Goal: Task Accomplishment & Management: Manage account settings

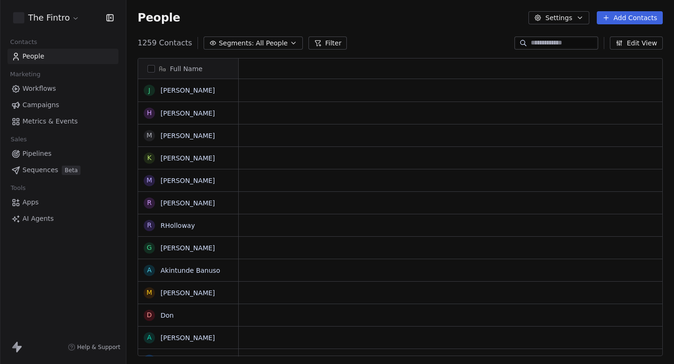
scroll to position [320, 547]
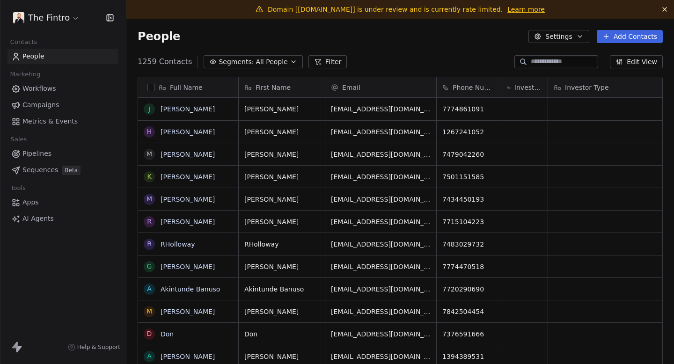
click at [44, 13] on html "The Fintro Contacts People Marketing Workflows Campaigns Metrics & Events Sales…" at bounding box center [337, 182] width 674 height 364
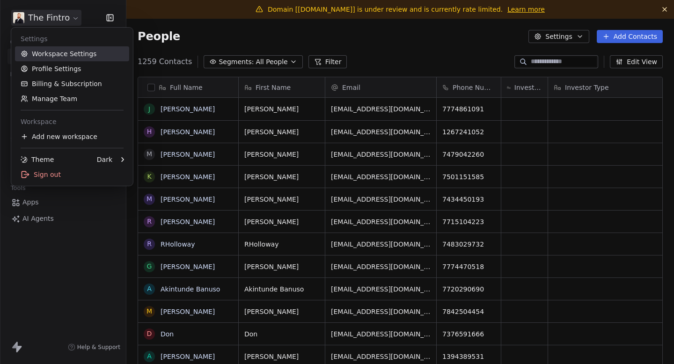
click at [58, 54] on link "Workspace Settings" at bounding box center [72, 53] width 114 height 15
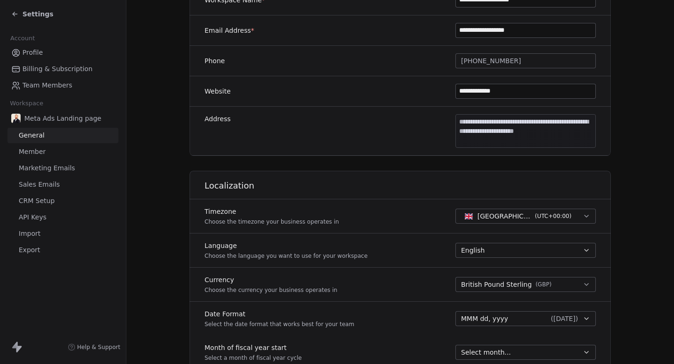
scroll to position [334, 0]
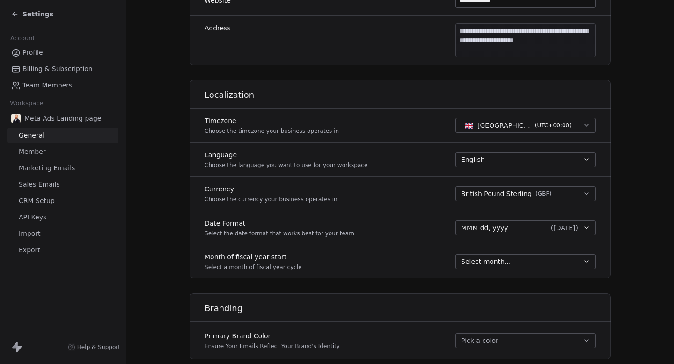
click at [24, 15] on span "Settings" at bounding box center [37, 13] width 31 height 9
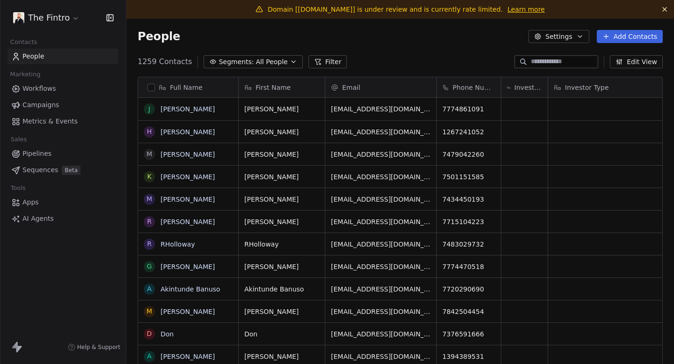
scroll to position [320, 547]
click at [58, 109] on link "Campaigns" at bounding box center [62, 104] width 111 height 15
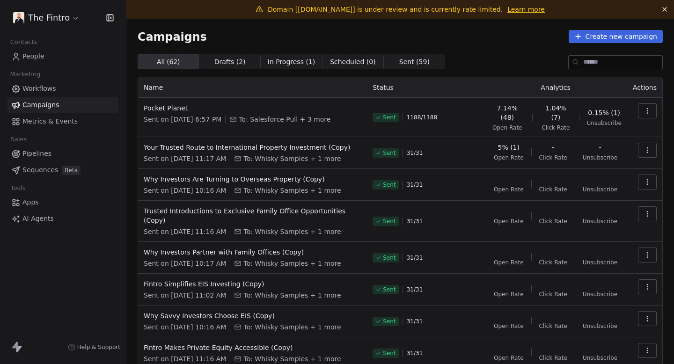
click at [226, 60] on span "Drafts ( 2 )" at bounding box center [229, 62] width 31 height 10
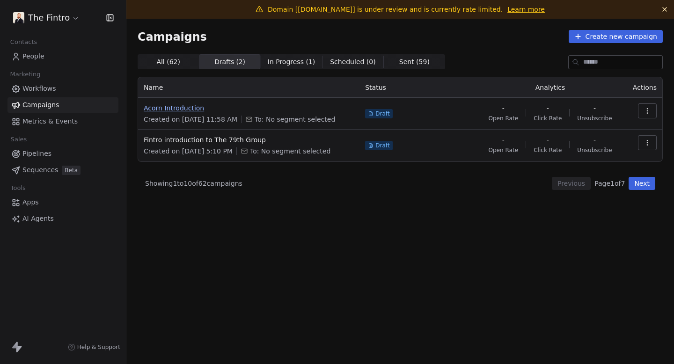
click at [174, 107] on span "Acorn Introduction" at bounding box center [249, 107] width 210 height 9
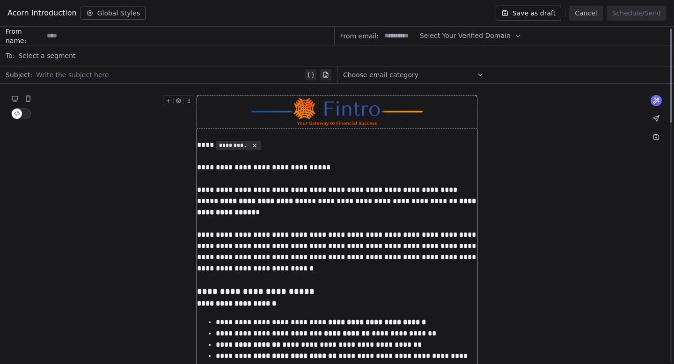
click at [592, 11] on button "Cancel" at bounding box center [585, 13] width 33 height 15
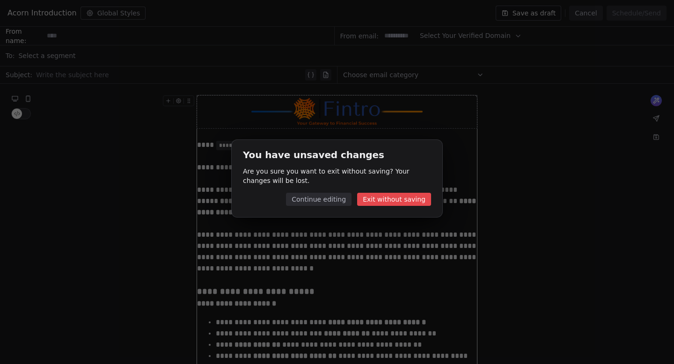
click at [375, 198] on button "Exit without saving" at bounding box center [394, 199] width 74 height 13
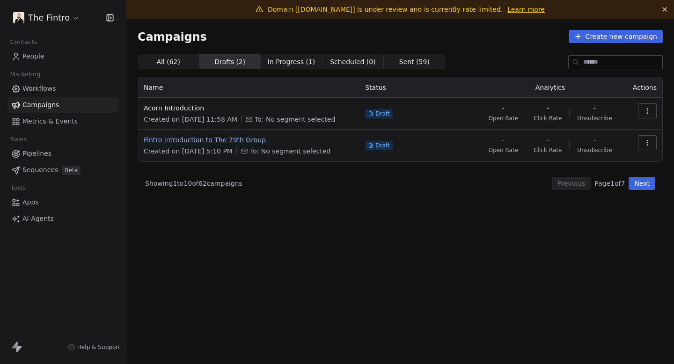
click at [248, 142] on span "Fintro introduction to The 79th Group" at bounding box center [249, 139] width 210 height 9
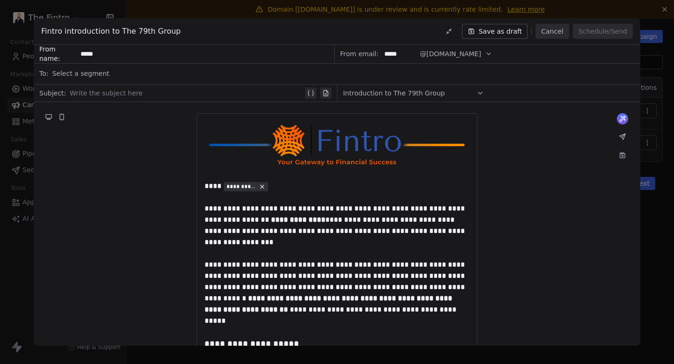
click at [559, 38] on button "Cancel" at bounding box center [551, 31] width 33 height 15
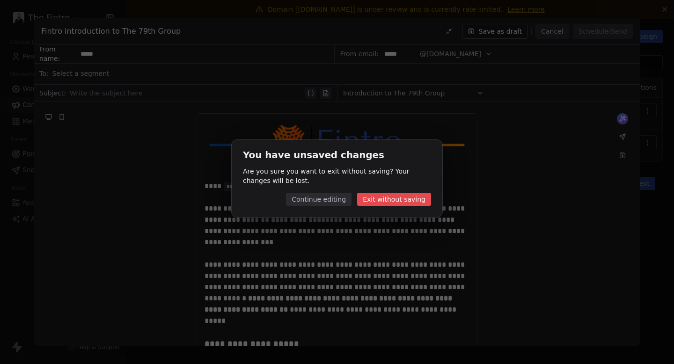
click at [387, 200] on button "Exit without saving" at bounding box center [394, 199] width 74 height 13
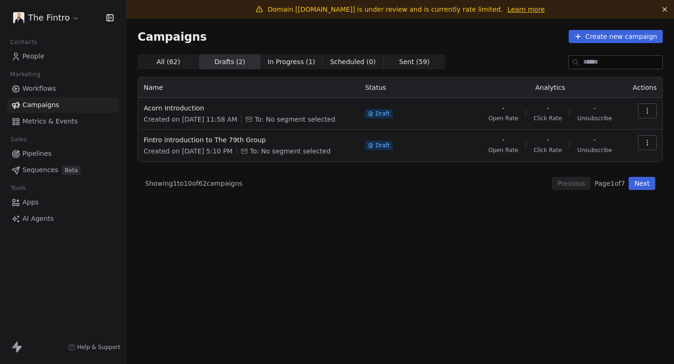
click at [171, 62] on span "All ( 62 )" at bounding box center [168, 62] width 24 height 10
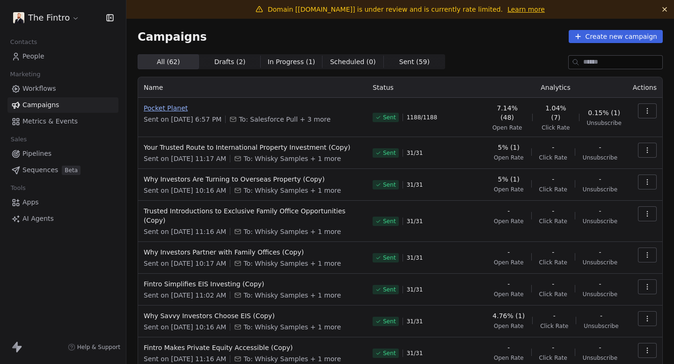
click at [169, 107] on span "Pocket Planet" at bounding box center [253, 107] width 218 height 9
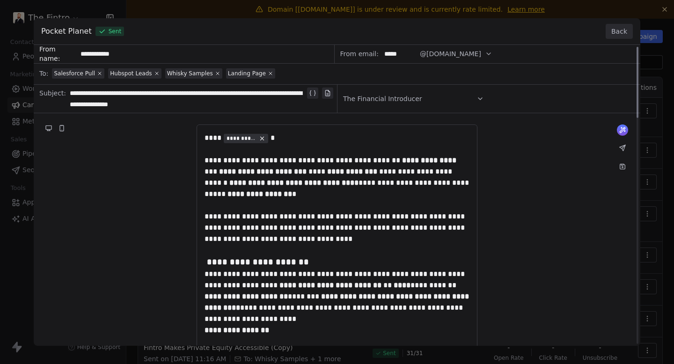
click at [619, 35] on button "Back" at bounding box center [618, 31] width 27 height 15
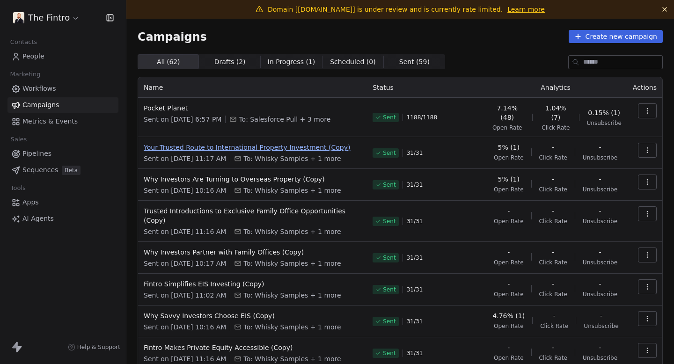
click at [254, 143] on span "Your Trusted Route to International Property Investment (Copy)" at bounding box center [253, 147] width 218 height 9
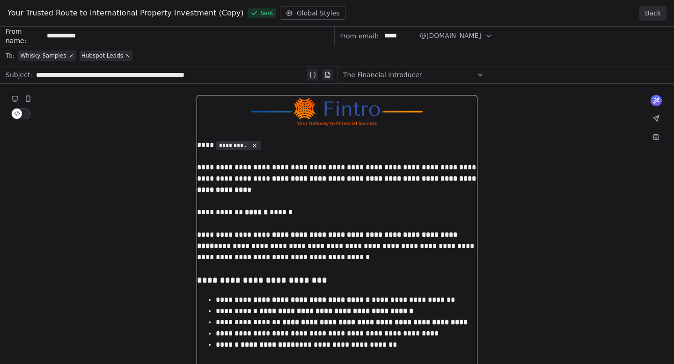
click at [659, 14] on button "Back" at bounding box center [652, 13] width 27 height 15
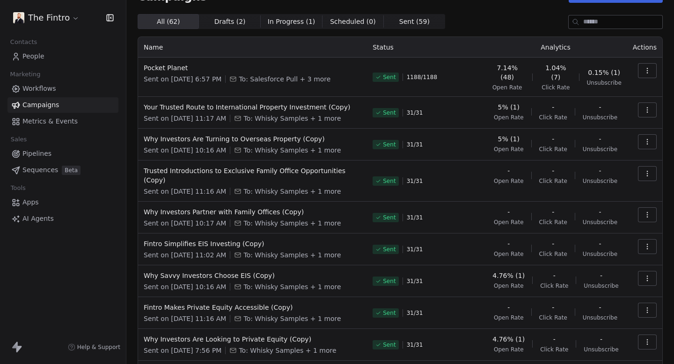
scroll to position [41, 0]
drag, startPoint x: 374, startPoint y: 51, endPoint x: 410, endPoint y: 51, distance: 36.0
click at [409, 51] on th "Status" at bounding box center [425, 46] width 117 height 21
click at [410, 51] on th "Status" at bounding box center [425, 46] width 117 height 21
drag, startPoint x: 391, startPoint y: 38, endPoint x: 298, endPoint y: 38, distance: 92.1
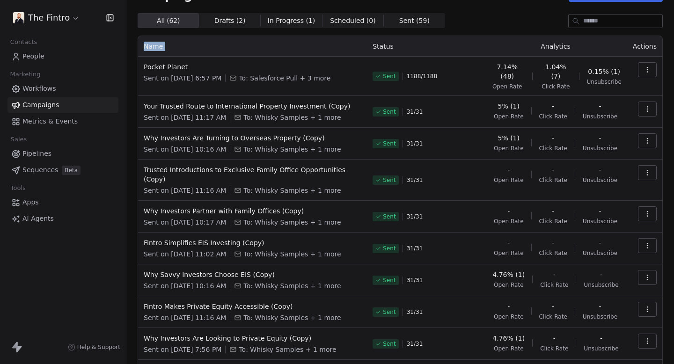
click at [304, 38] on tr "Name Status Analytics Actions" at bounding box center [400, 46] width 524 height 21
click at [298, 38] on th "Name" at bounding box center [252, 46] width 229 height 21
click at [48, 10] on html "The Fintro Contacts People Marketing Workflows Campaigns Metrics & Events Sales…" at bounding box center [337, 182] width 674 height 364
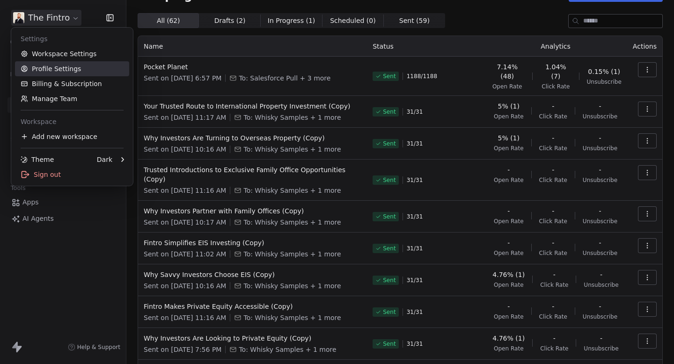
click at [52, 64] on link "Profile Settings" at bounding box center [72, 68] width 114 height 15
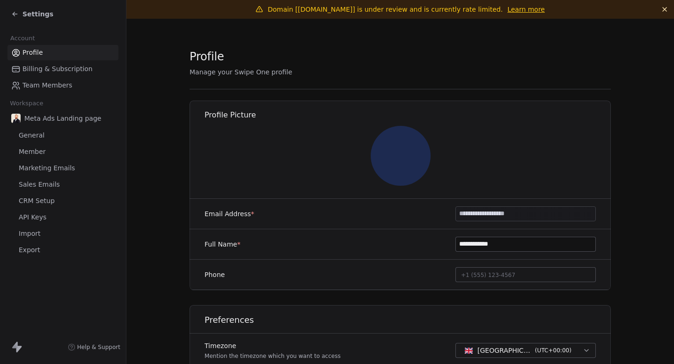
click at [57, 165] on span "Marketing Emails" at bounding box center [47, 168] width 56 height 10
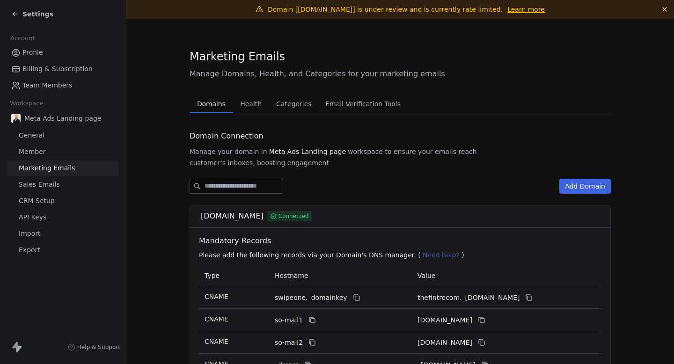
click at [258, 102] on span "Health" at bounding box center [250, 103] width 29 height 13
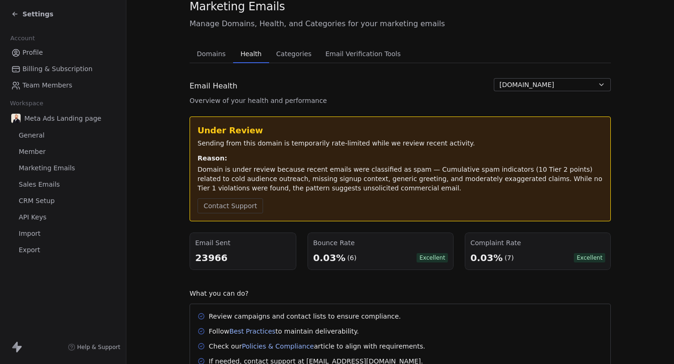
scroll to position [51, 0]
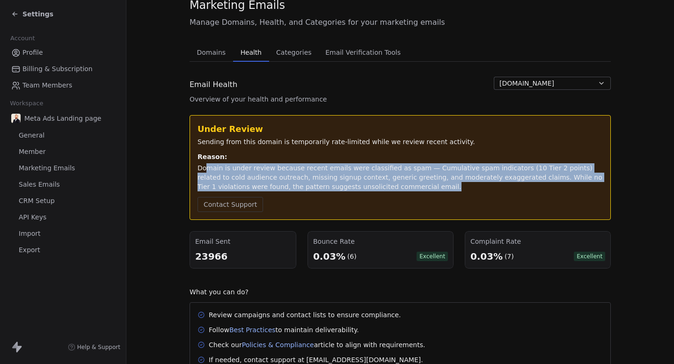
drag, startPoint x: 384, startPoint y: 188, endPoint x: 202, endPoint y: 168, distance: 182.5
click at [203, 169] on div "Domain is under review because recent emails were classified as spam — Cumulati…" at bounding box center [399, 177] width 405 height 28
click at [202, 168] on div "Domain is under review because recent emails were classified as spam — Cumulati…" at bounding box center [399, 177] width 405 height 28
drag, startPoint x: 189, startPoint y: 167, endPoint x: 392, endPoint y: 192, distance: 203.7
click at [392, 192] on div "Under Review Sending from this domain is temporarily rate-limited while we revi…" at bounding box center [399, 167] width 421 height 105
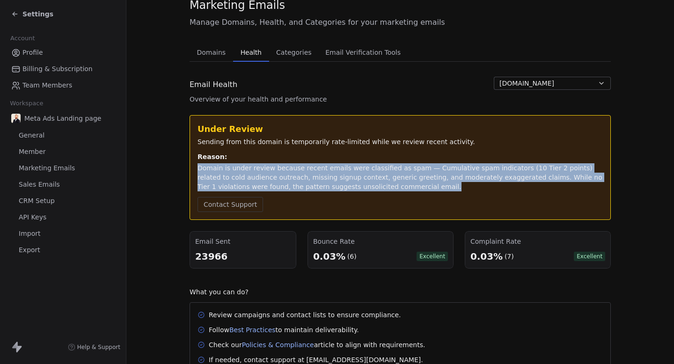
click at [392, 192] on div "Under Review Sending from this domain is temporarily rate-limited while we revi…" at bounding box center [399, 167] width 405 height 89
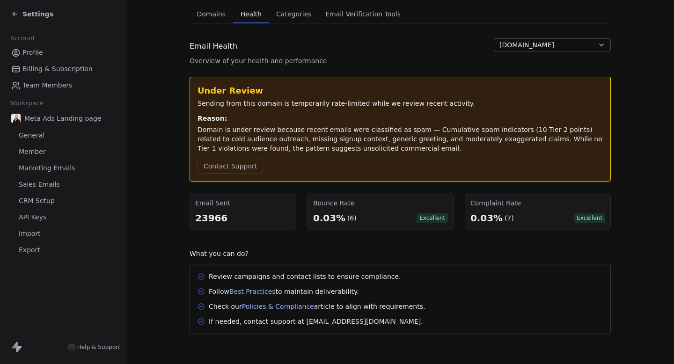
scroll to position [0, 0]
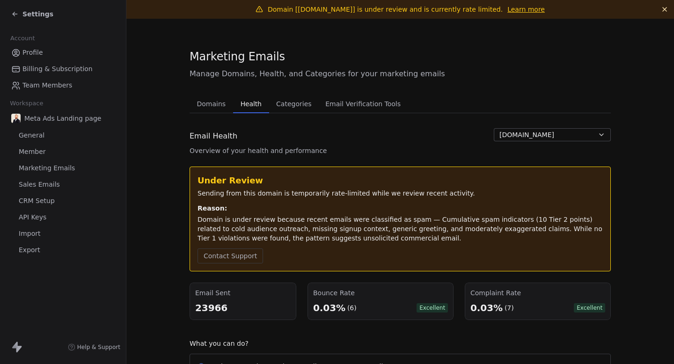
click at [9, 15] on div "Settings" at bounding box center [63, 14] width 126 height 28
click at [22, 15] on div "Settings" at bounding box center [32, 13] width 42 height 9
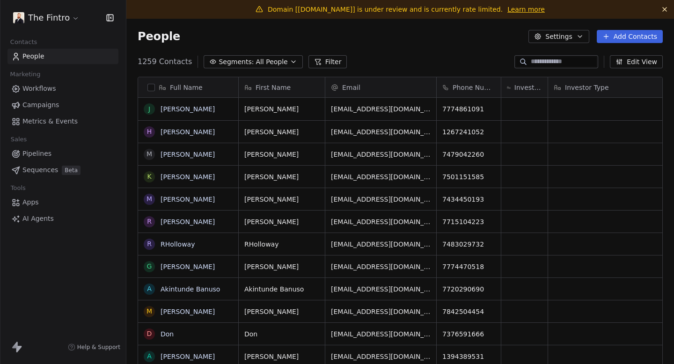
scroll to position [320, 547]
